Goal: Complete application form

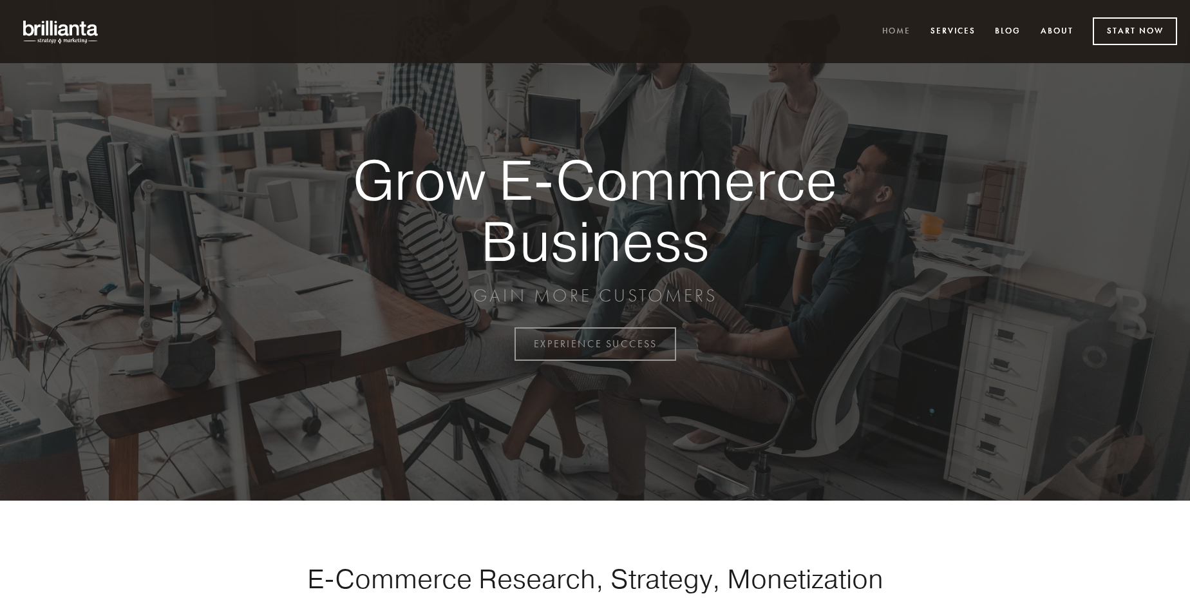
scroll to position [3376, 0]
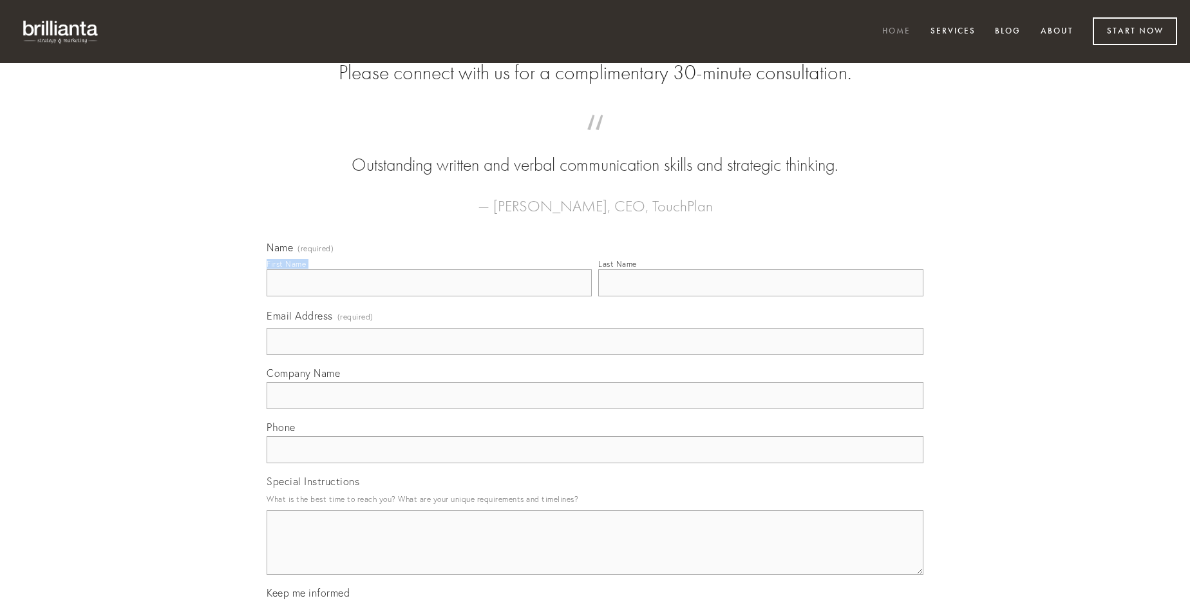
type input "[PERSON_NAME]"
click at [761, 296] on input "Last Name" at bounding box center [760, 282] width 325 height 27
type input "[PERSON_NAME]"
click at [595, 355] on input "Email Address (required)" at bounding box center [595, 341] width 657 height 27
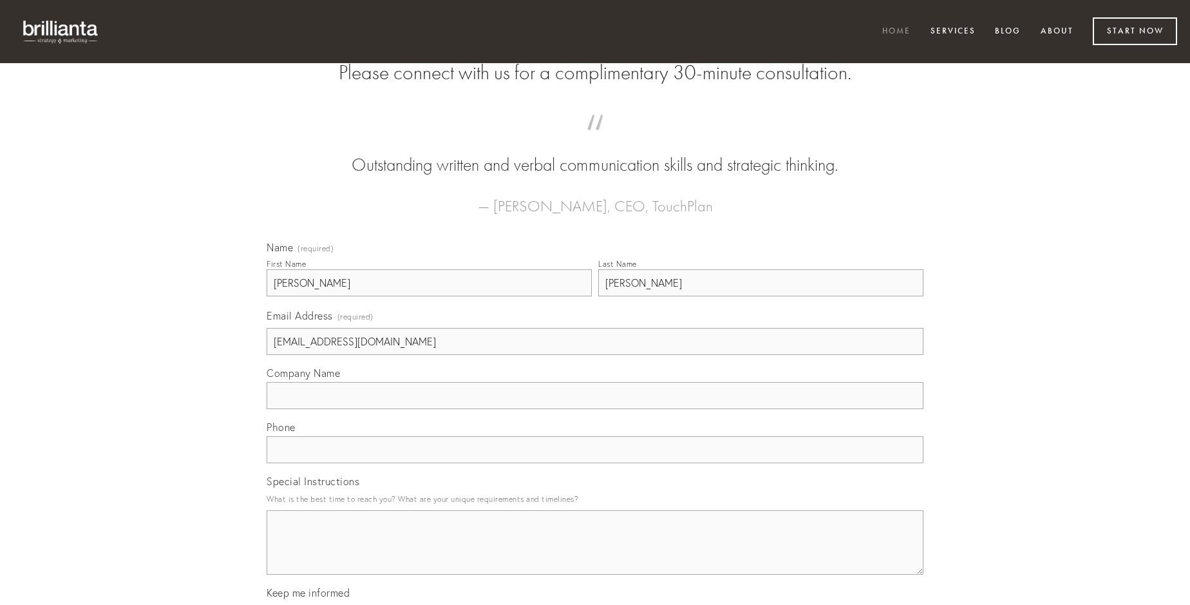
type input "[EMAIL_ADDRESS][DOMAIN_NAME]"
click at [595, 409] on input "Company Name" at bounding box center [595, 395] width 657 height 27
type input "cruciamentum"
click at [595, 463] on input "text" at bounding box center [595, 449] width 657 height 27
click at [595, 554] on textarea "Special Instructions" at bounding box center [595, 542] width 657 height 64
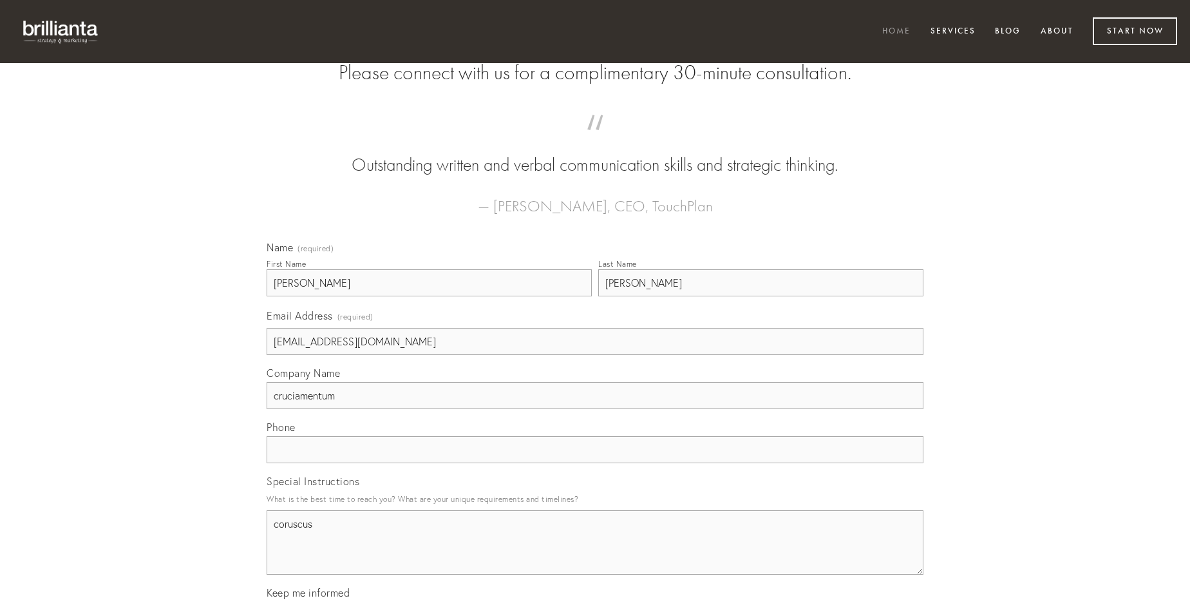
type textarea "coruscus"
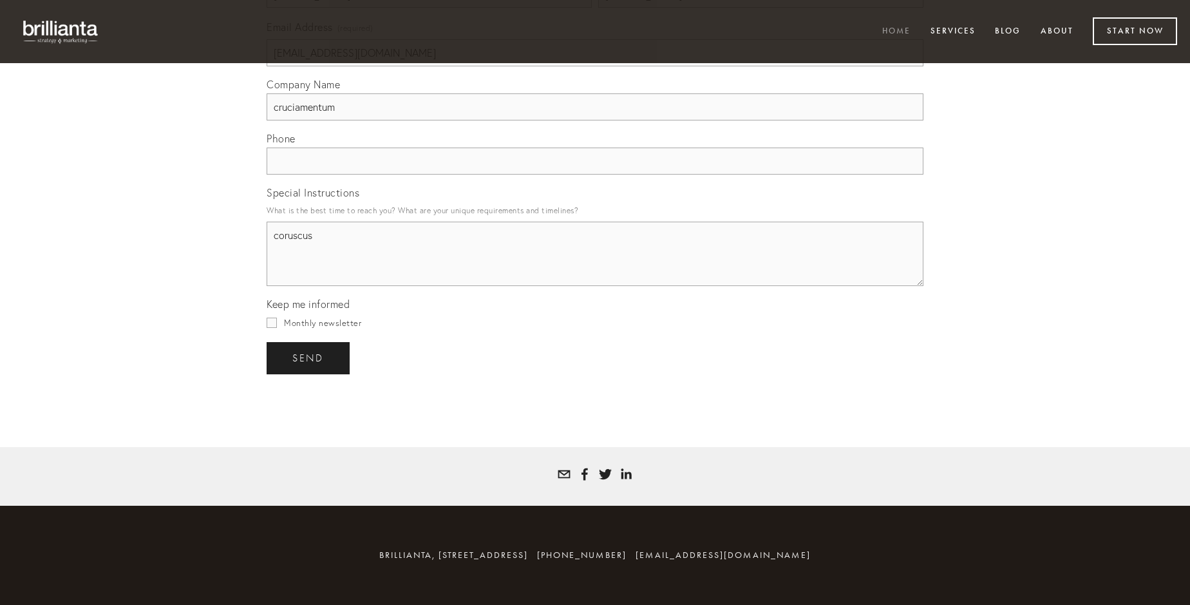
click at [309, 357] on span "send" at bounding box center [308, 358] width 32 height 12
